Goal: Use online tool/utility: Utilize a website feature to perform a specific function

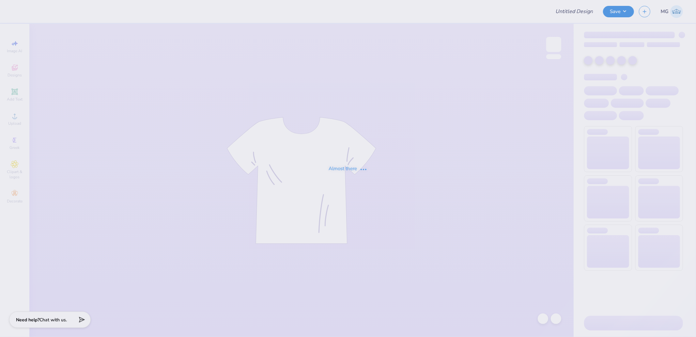
type input "Philo Tanks"
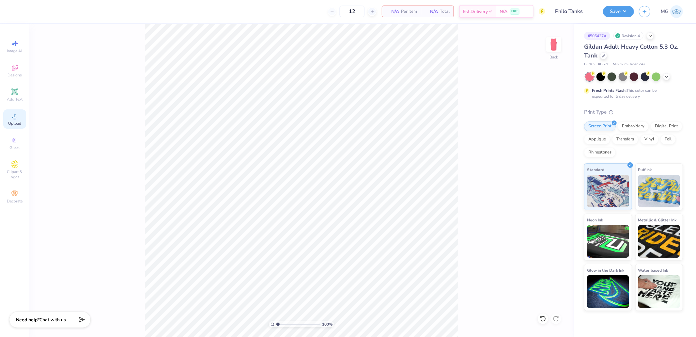
click at [15, 124] on span "Upload" at bounding box center [14, 123] width 13 height 5
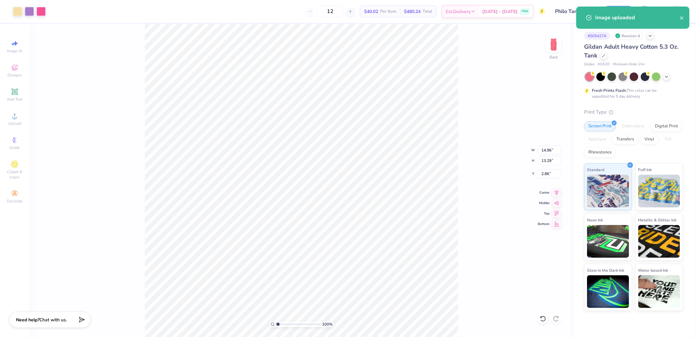
click at [546, 143] on div "100 % Back W 14.96 14.96 " H 13.29 13.29 " Y 2.86 2.86 " Center [GEOGRAPHIC_DAT…" at bounding box center [301, 180] width 544 height 313
click at [549, 149] on input "14.96" at bounding box center [548, 149] width 23 height 9
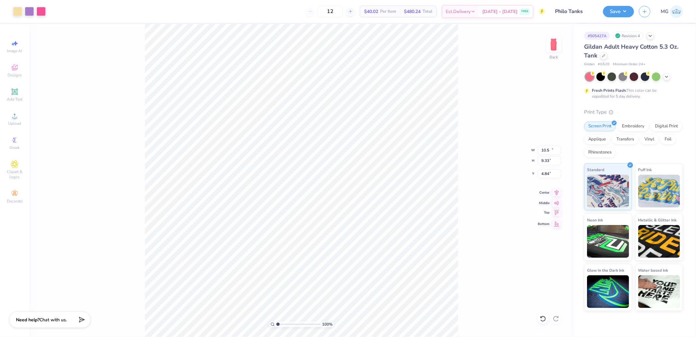
type input "10.50"
type input "9.33"
click at [557, 214] on icon at bounding box center [556, 212] width 9 height 8
click at [546, 169] on input "4.84" at bounding box center [548, 173] width 23 height 9
type input "3.00"
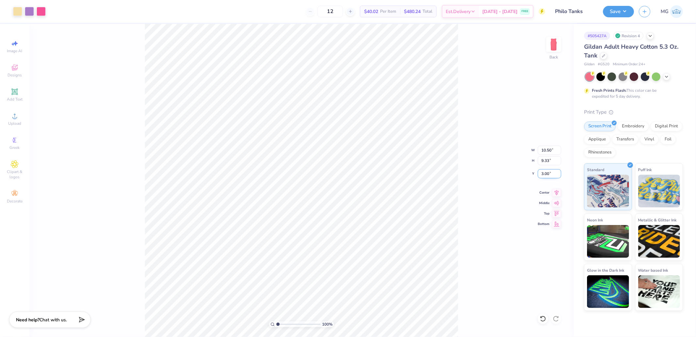
click at [540, 177] on input "3.00" at bounding box center [548, 173] width 23 height 9
type input "2.00"
click at [629, 4] on div "Save MG" at bounding box center [649, 11] width 93 height 23
click at [624, 14] on button "Save" at bounding box center [618, 10] width 31 height 11
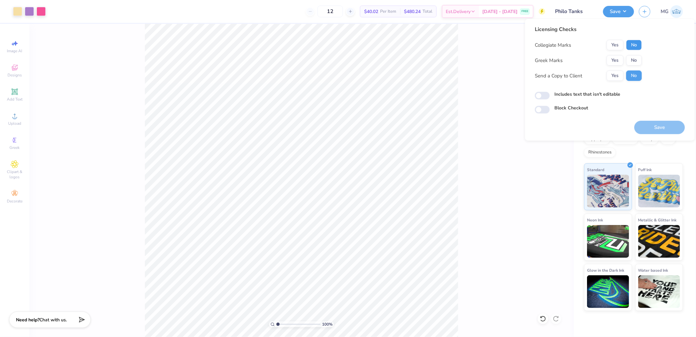
click at [637, 45] on button "No" at bounding box center [634, 45] width 16 height 10
click at [616, 56] on button "Yes" at bounding box center [614, 60] width 17 height 10
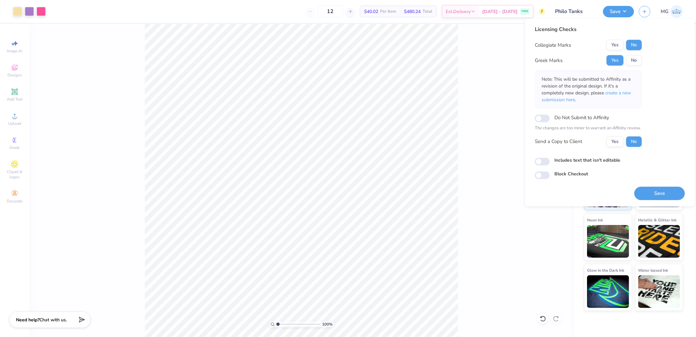
click at [650, 194] on button "Save" at bounding box center [659, 192] width 51 height 13
